Goal: Task Accomplishment & Management: Manage account settings

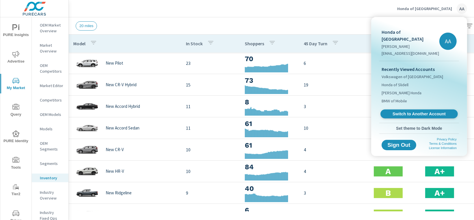
click at [420, 111] on span "Switch to Another Account" at bounding box center [418, 113] width 71 height 5
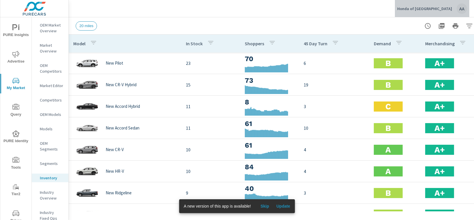
click at [457, 9] on div "AA" at bounding box center [461, 8] width 10 height 10
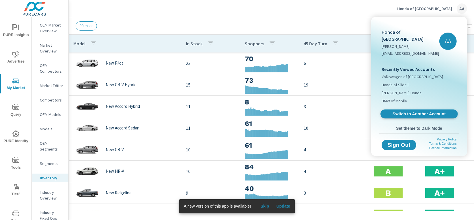
click at [412, 111] on span "Switch to Another Account" at bounding box center [418, 113] width 71 height 5
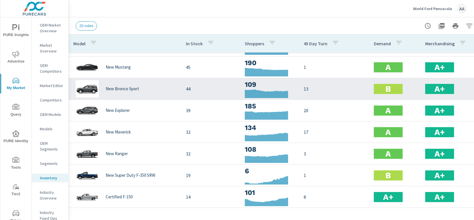
scroll to position [66, 0]
